Goal: Understand process/instructions: Learn how to perform a task or action

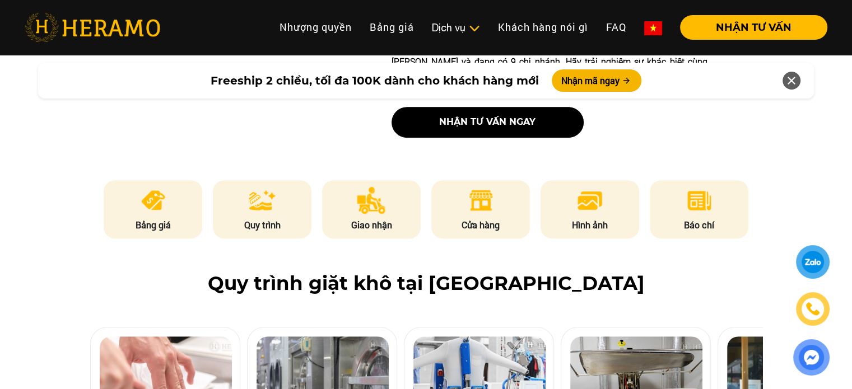
click at [101, 31] on img at bounding box center [93, 27] width 136 height 29
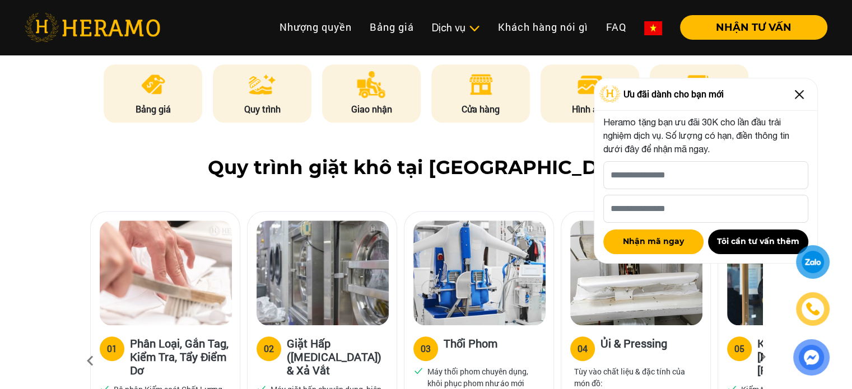
scroll to position [616, 0]
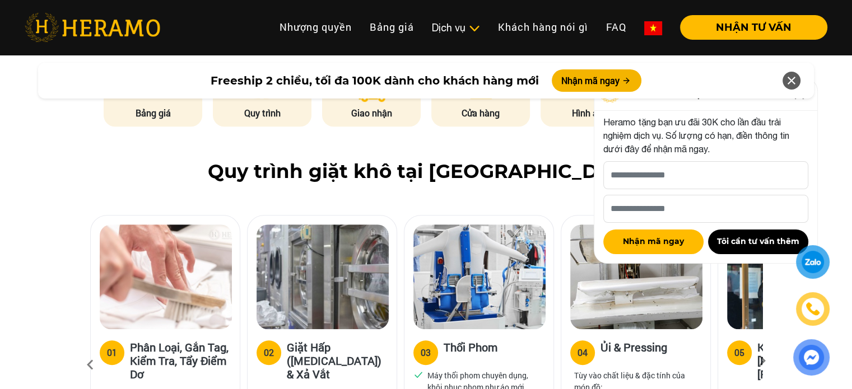
click at [782, 82] on div at bounding box center [791, 81] width 18 height 18
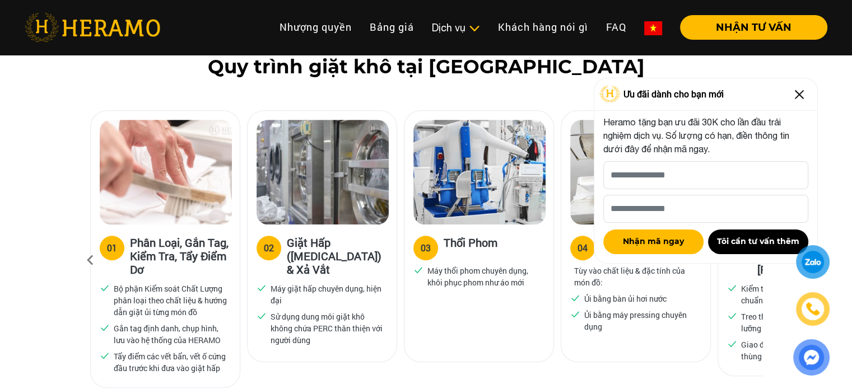
scroll to position [728, 0]
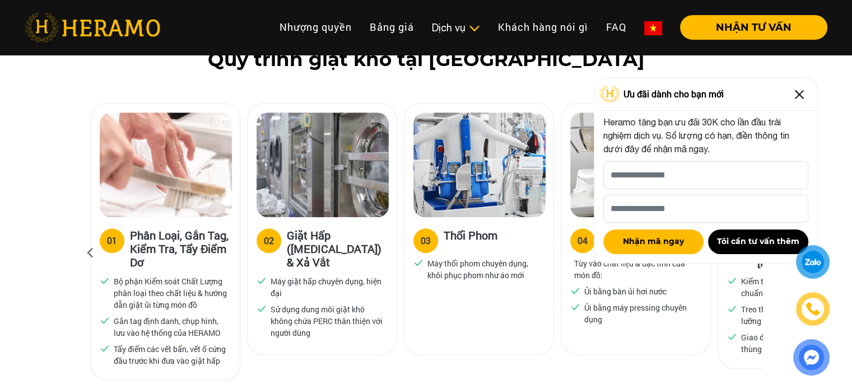
click at [802, 91] on img at bounding box center [799, 95] width 18 height 18
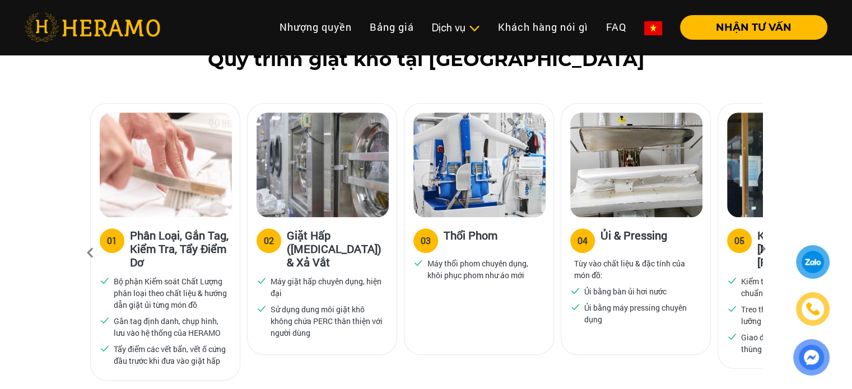
click at [742, 234] on div "05" at bounding box center [739, 240] width 10 height 13
click at [762, 249] on icon at bounding box center [762, 252] width 20 height 7
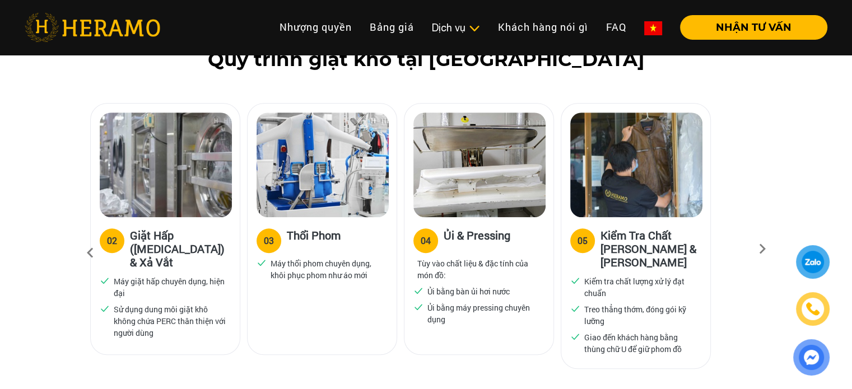
click at [762, 249] on icon at bounding box center [762, 252] width 20 height 7
